Goal: Information Seeking & Learning: Learn about a topic

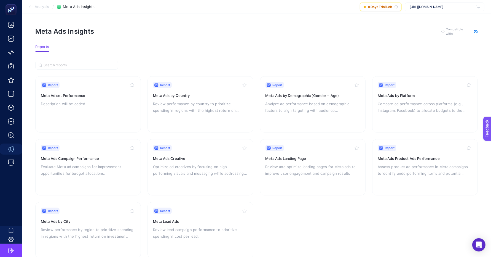
click at [39, 6] on span "Analysis" at bounding box center [42, 7] width 14 height 4
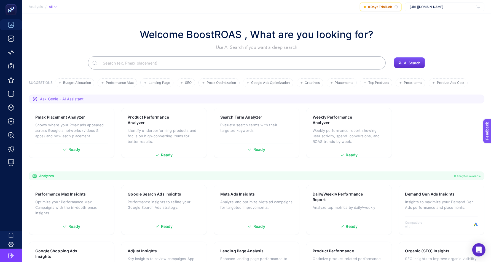
click at [294, 35] on h1 "Welcome BoostROAS , What are you looking for?" at bounding box center [257, 34] width 234 height 15
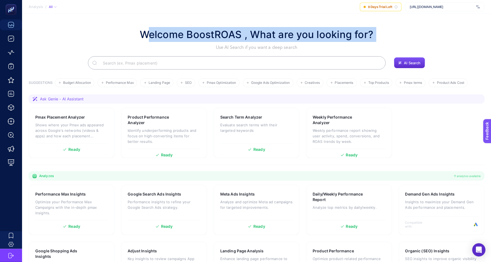
click at [294, 35] on h1 "Welcome BoostROAS , What are you looking for?" at bounding box center [257, 34] width 234 height 15
click at [79, 206] on p "Optimize your Performance Max Campaigns with the in-depth pmax insights." at bounding box center [71, 207] width 73 height 17
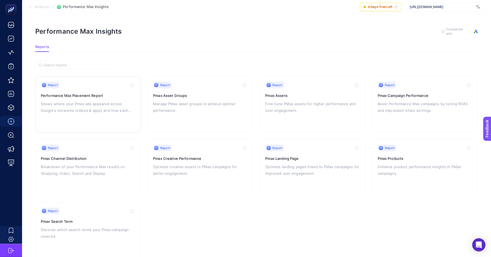
click at [109, 105] on p "Shows where your Pmax ads appeared across Google's networks (videos & apps) and…" at bounding box center [88, 106] width 95 height 13
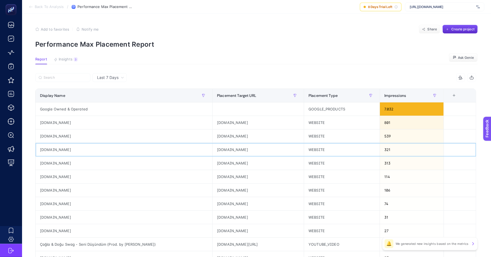
click at [45, 150] on div "[DOMAIN_NAME]" at bounding box center [124, 149] width 177 height 13
click at [46, 162] on div "[DOMAIN_NAME]" at bounding box center [124, 162] width 177 height 13
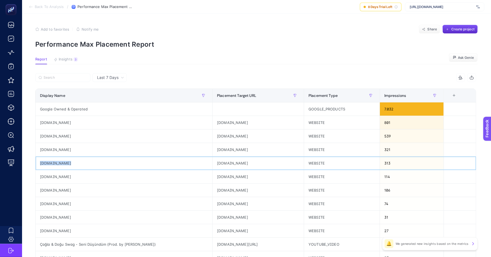
click at [46, 162] on div "[DOMAIN_NAME]" at bounding box center [124, 162] width 177 height 13
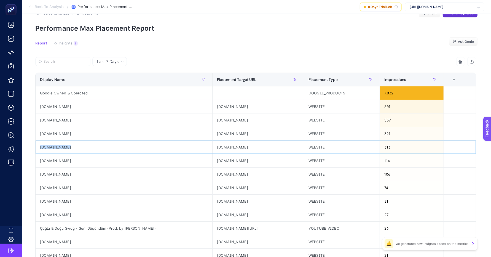
scroll to position [88, 0]
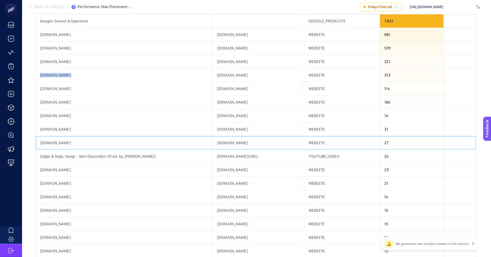
click at [56, 142] on div "[DOMAIN_NAME]" at bounding box center [124, 142] width 177 height 13
click at [55, 155] on div "Çağla & Doğu Swag - Seni Düşündüm (Prod. by [PERSON_NAME])" at bounding box center [124, 156] width 177 height 13
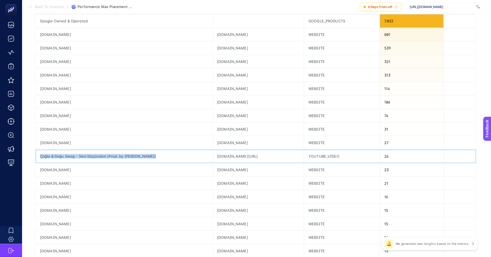
click at [55, 155] on div "Çağla & Doğu Swag - Seni Düşündüm (Prod. by [PERSON_NAME])" at bounding box center [124, 156] width 177 height 13
click at [63, 169] on div "[DOMAIN_NAME]" at bounding box center [124, 169] width 177 height 13
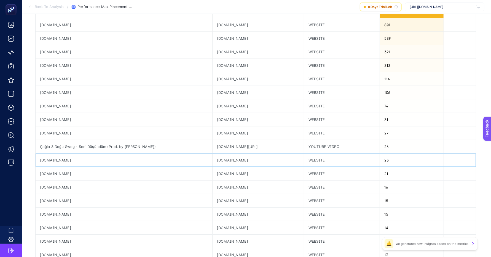
scroll to position [172, 0]
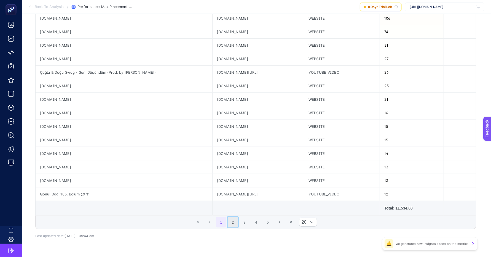
click at [238, 222] on button "2" at bounding box center [233, 222] width 10 height 10
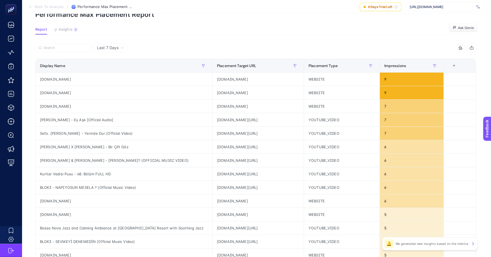
scroll to position [0, 0]
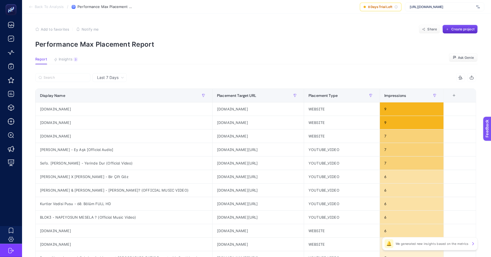
click at [103, 77] on span "Last 7 Days" at bounding box center [108, 78] width 22 height 6
click at [113, 97] on li "Last 30 Days" at bounding box center [109, 99] width 31 height 10
